Goal: Navigation & Orientation: Find specific page/section

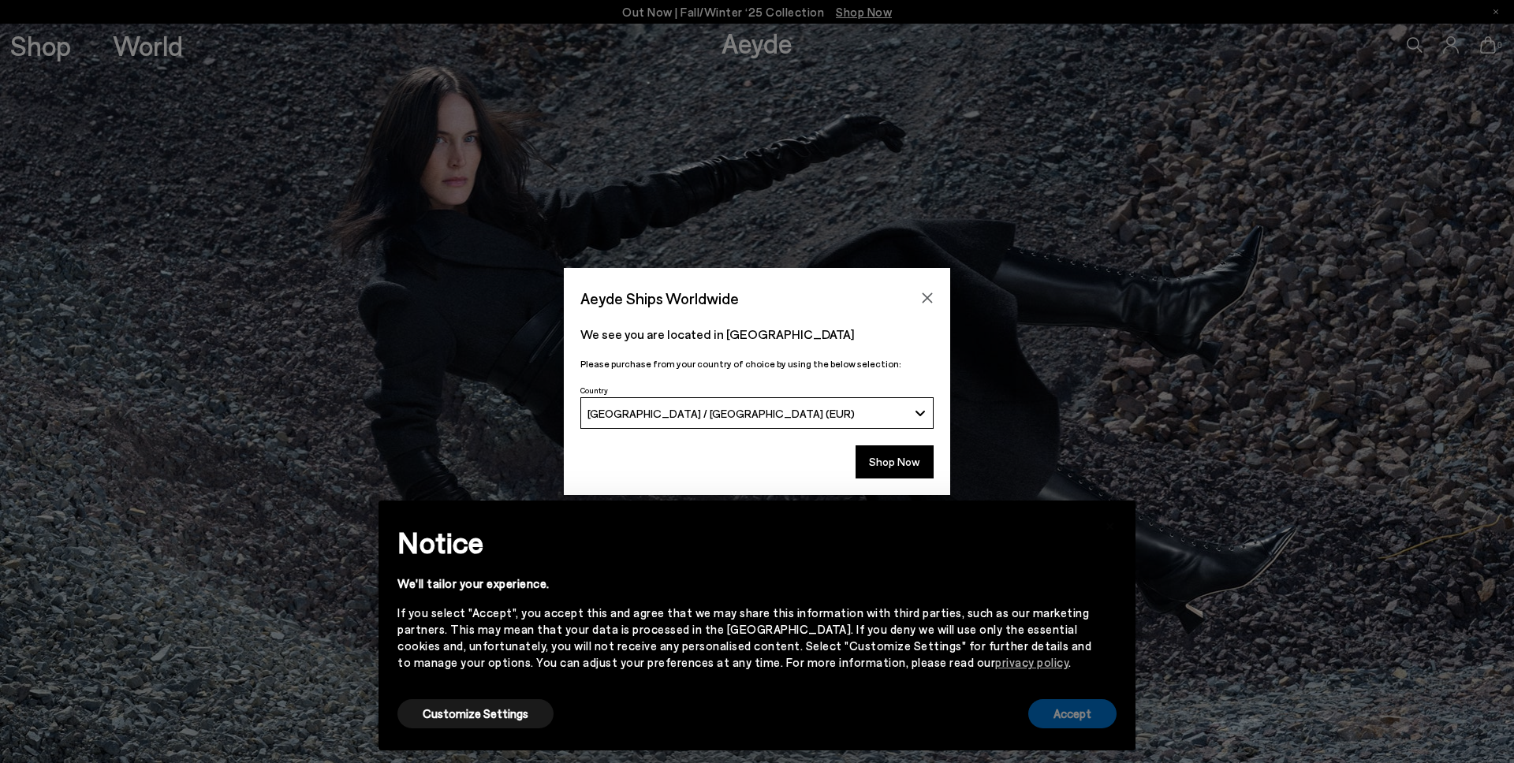
click at [1061, 714] on button "Accept" at bounding box center [1072, 713] width 88 height 29
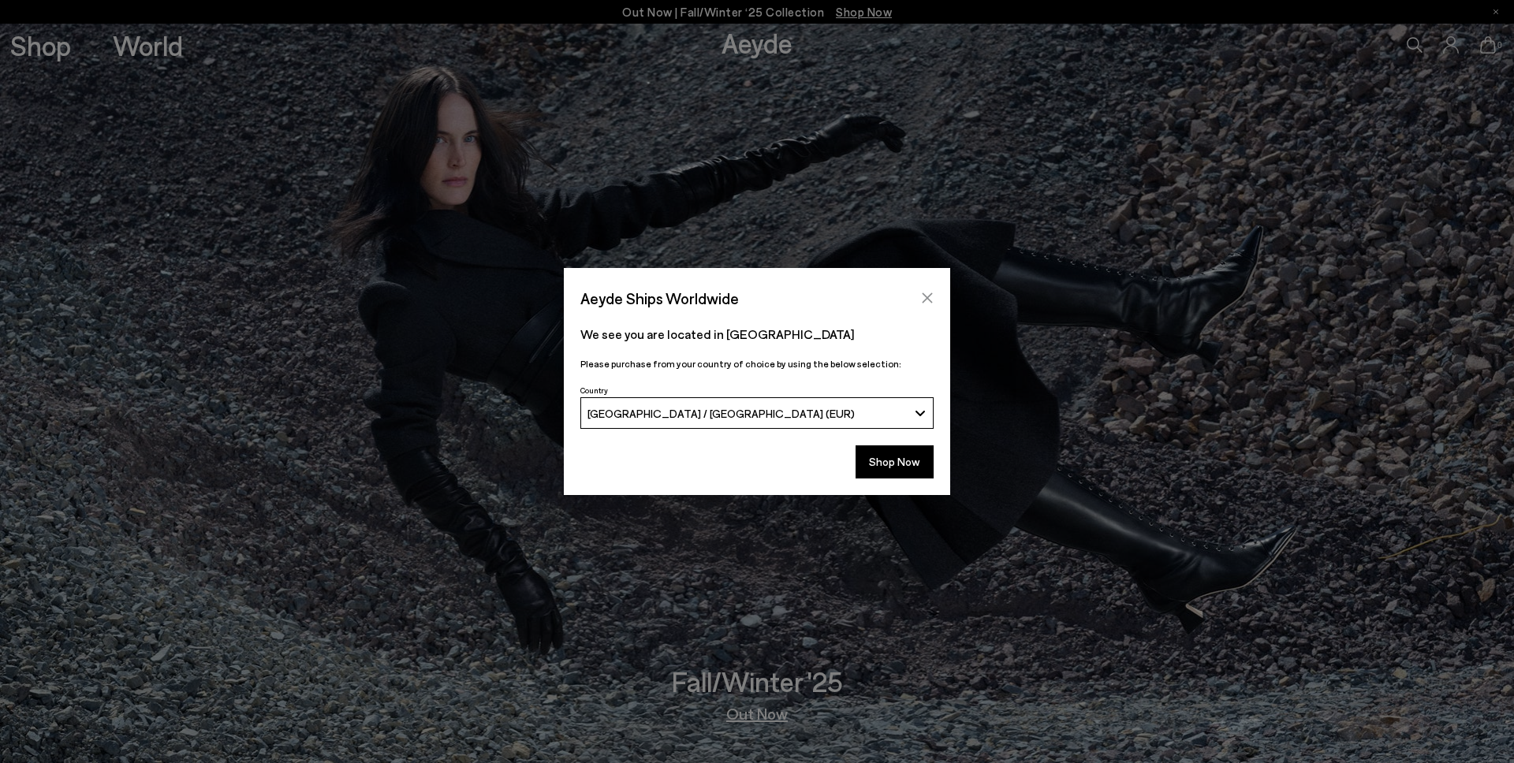
click at [926, 292] on icon "Close" at bounding box center [927, 298] width 13 height 13
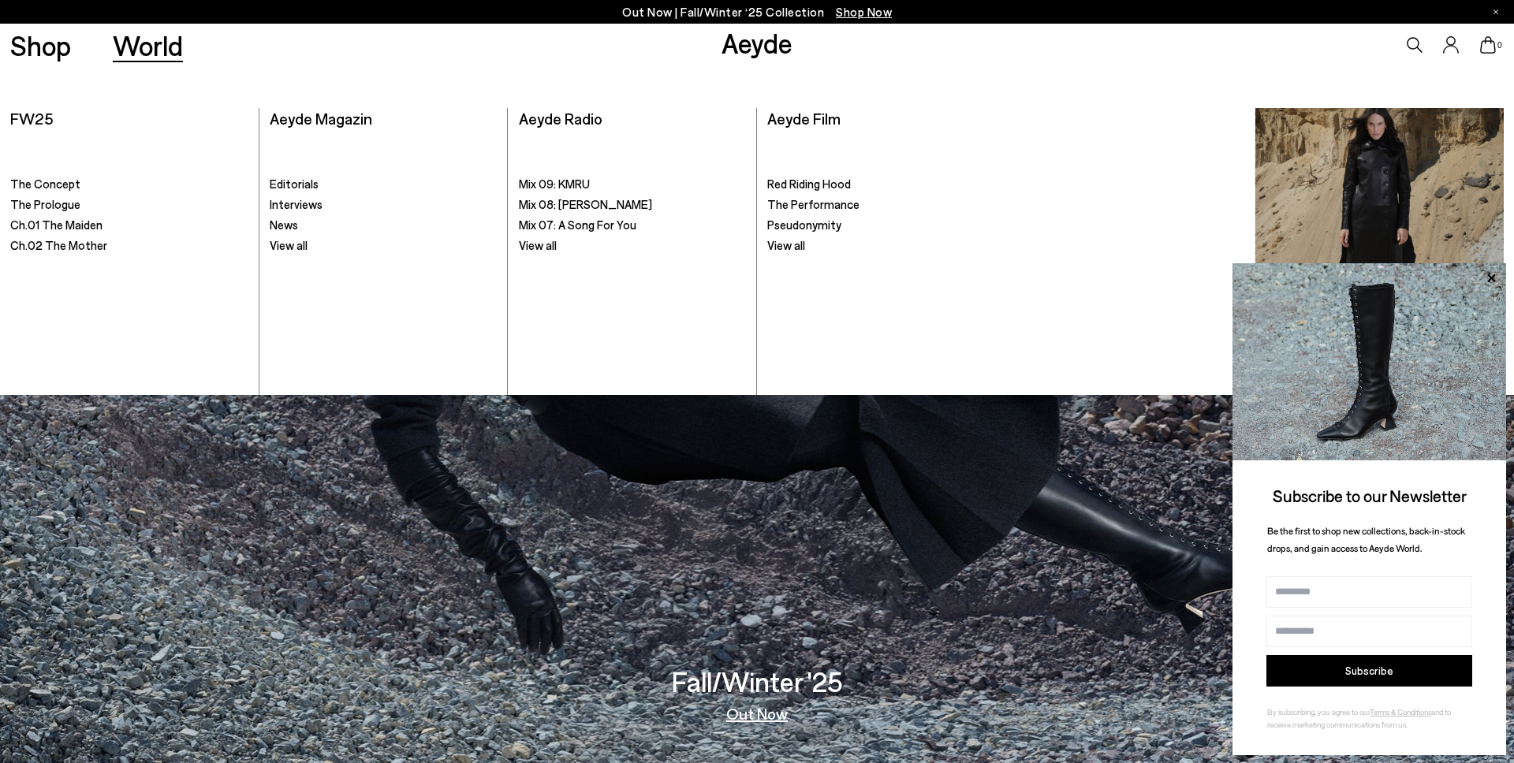
click at [157, 53] on link "World" at bounding box center [148, 46] width 70 height 28
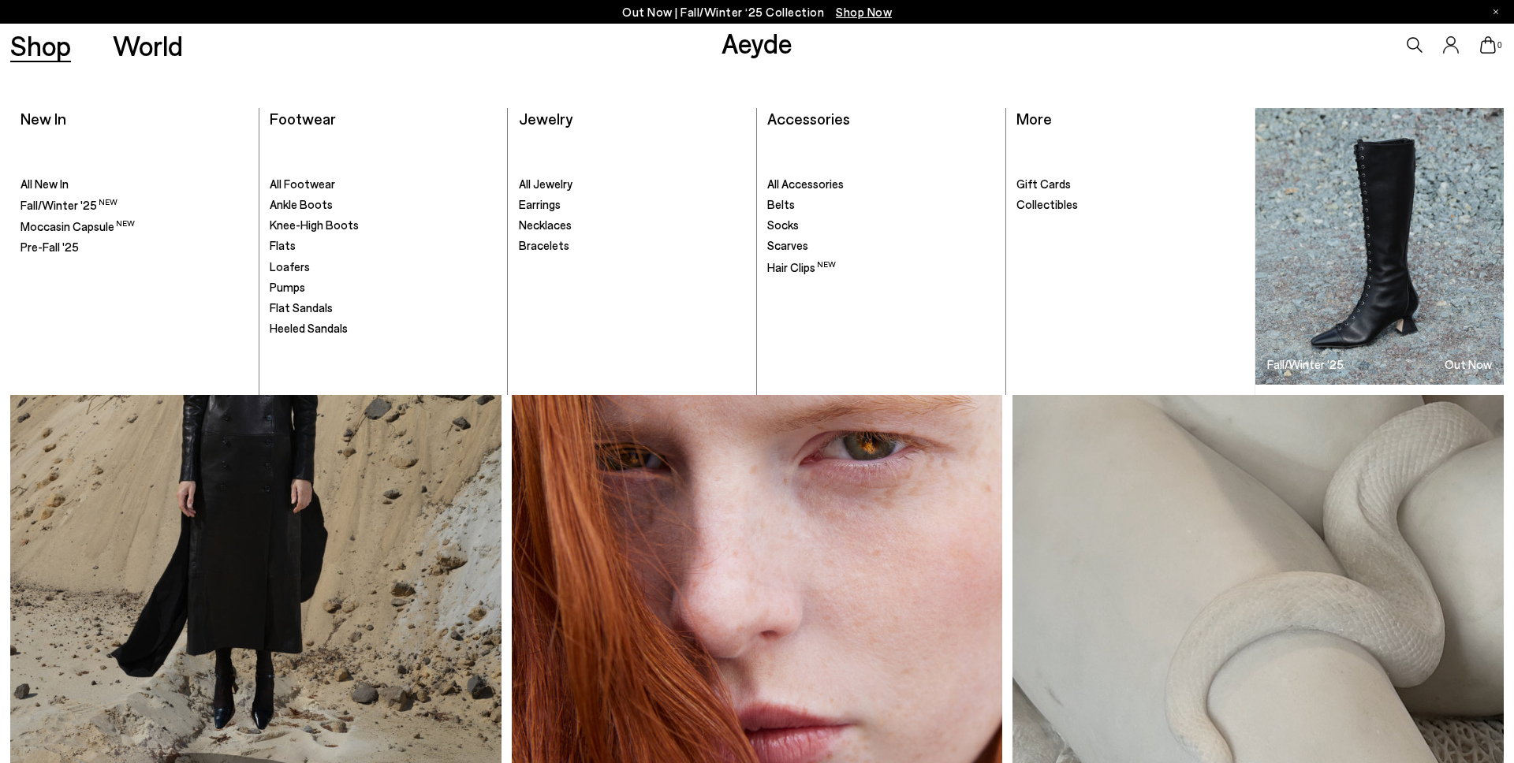
click at [20, 36] on link "Shop" at bounding box center [40, 46] width 61 height 28
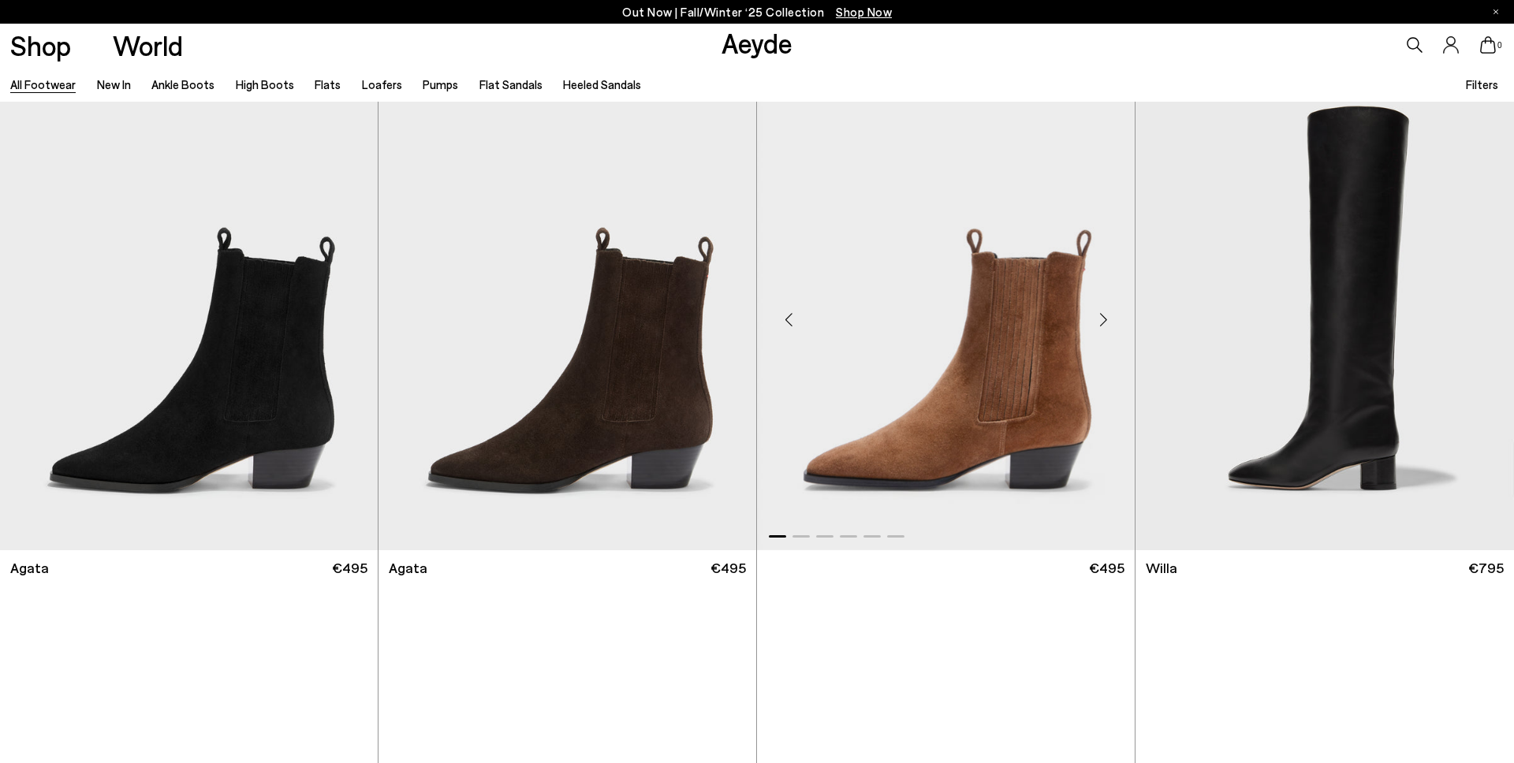
scroll to position [1221, 0]
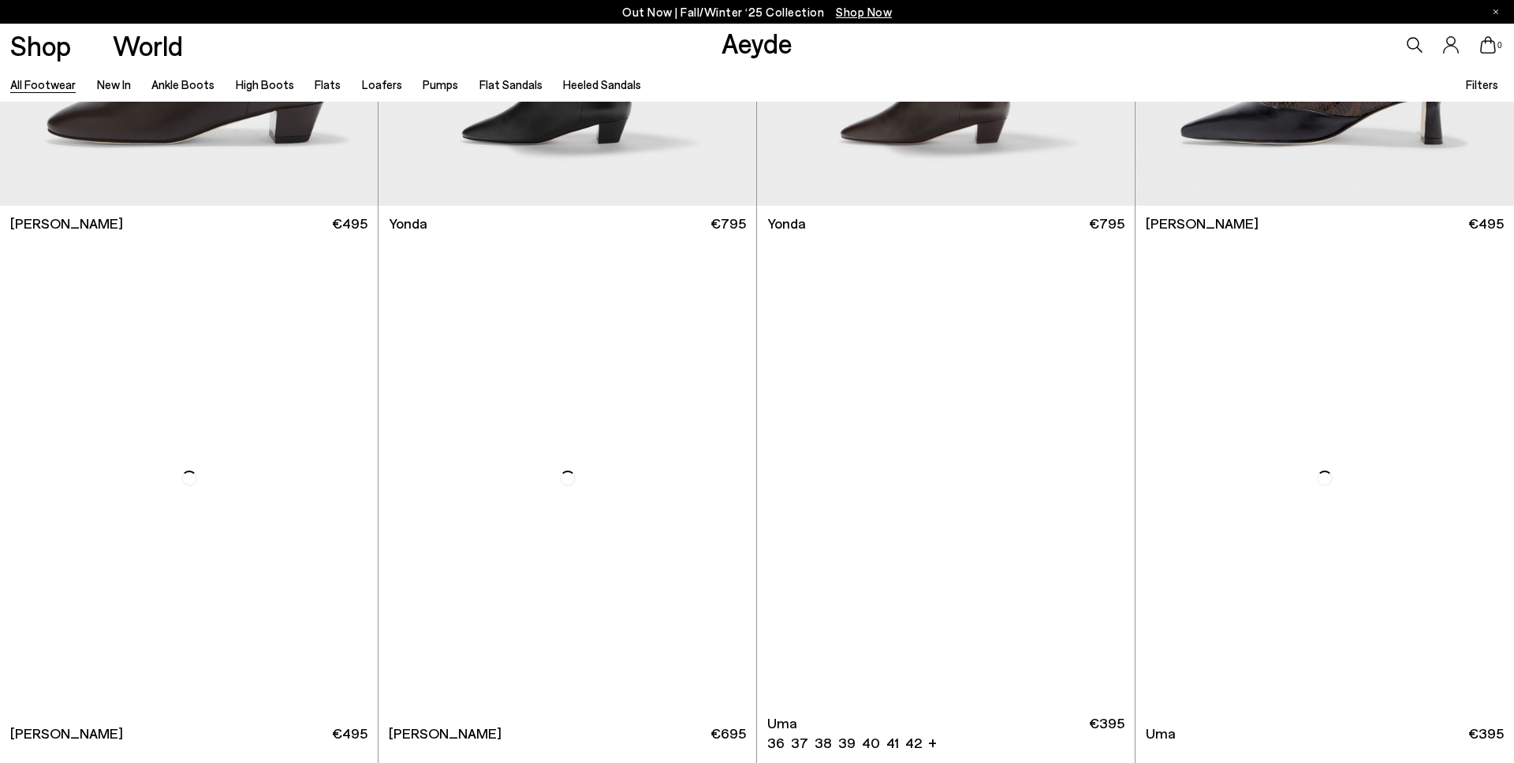
scroll to position [5285, 0]
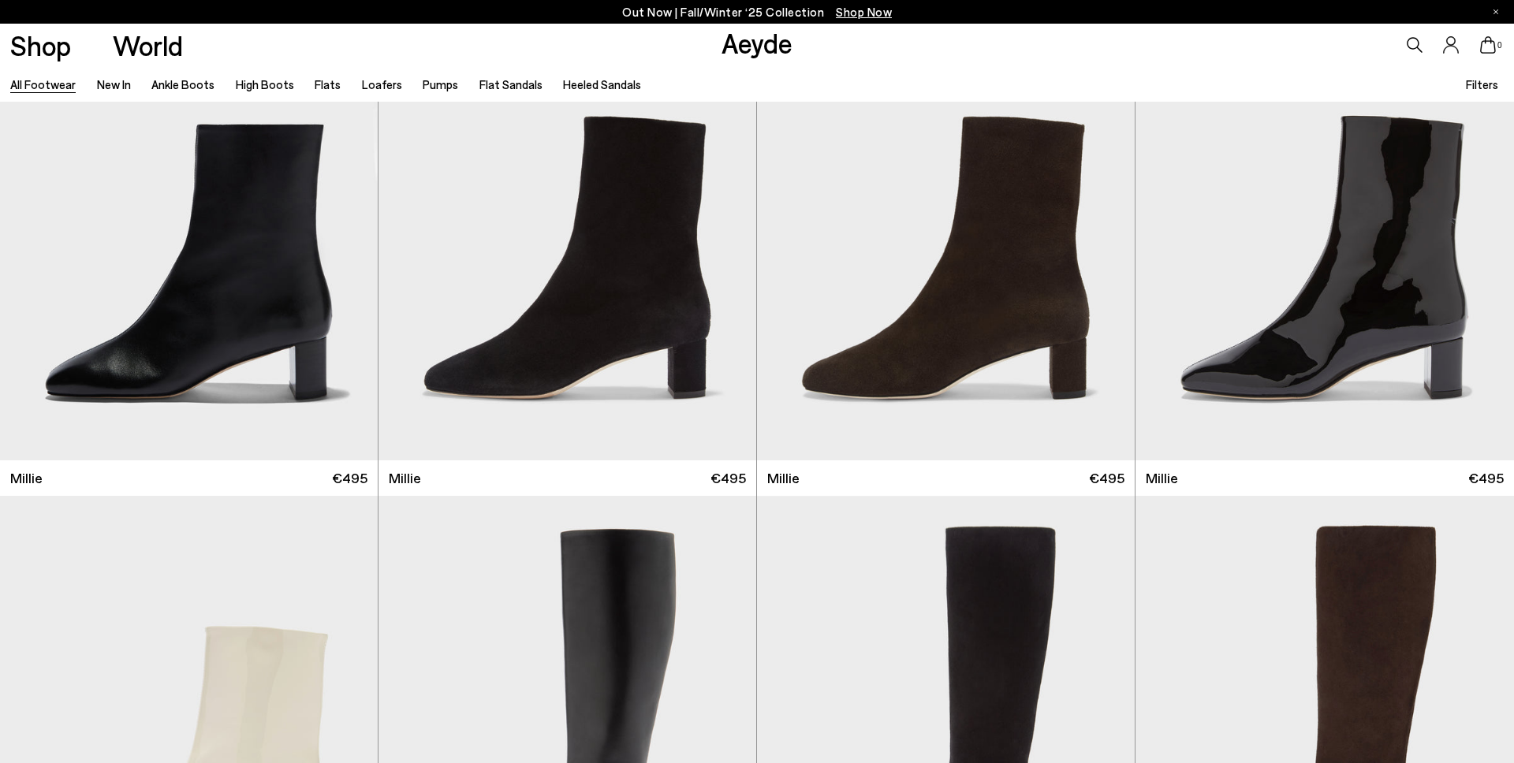
scroll to position [8786, 0]
